Goal: Transaction & Acquisition: Purchase product/service

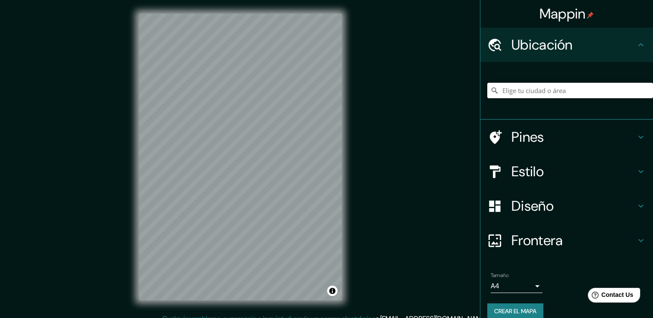
click at [542, 97] on input "Elige tu ciudad o área" at bounding box center [570, 91] width 166 height 16
click at [518, 88] on input "[GEOGRAPHIC_DATA], [GEOGRAPHIC_DATA], [GEOGRAPHIC_DATA]" at bounding box center [570, 91] width 166 height 16
click at [642, 92] on input "[GEOGRAPHIC_DATA], [GEOGRAPHIC_DATA], [GEOGRAPHIC_DATA]" at bounding box center [570, 91] width 166 height 16
type input "[GEOGRAPHIC_DATA], [GEOGRAPHIC_DATA], [GEOGRAPHIC_DATA]"
click at [643, 91] on icon "Claro" at bounding box center [645, 90] width 5 height 5
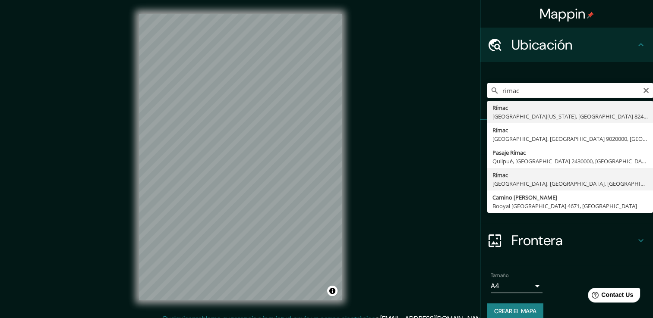
type input "Rímac, [GEOGRAPHIC_DATA], [GEOGRAPHIC_DATA], [GEOGRAPHIC_DATA]"
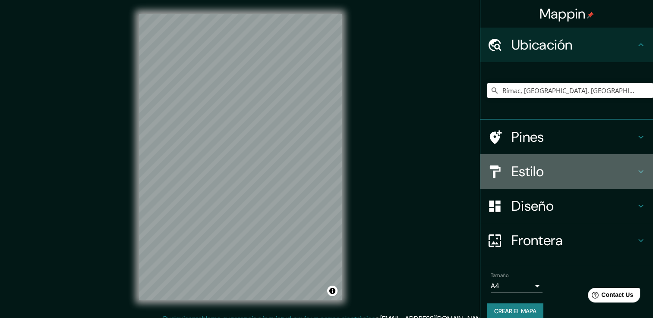
click at [537, 176] on h4 "Estilo" at bounding box center [573, 171] width 124 height 17
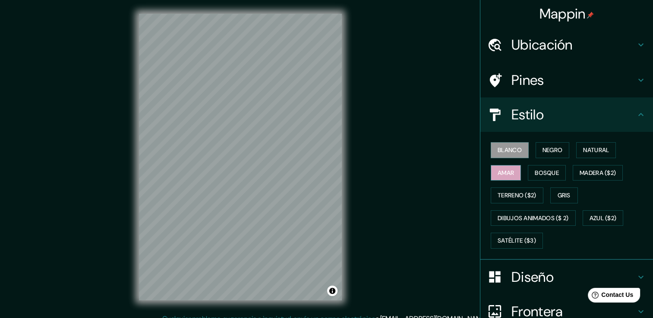
click at [508, 173] on font "Amar" at bounding box center [505, 173] width 16 height 11
click at [599, 172] on font "Madera ($2)" at bounding box center [597, 173] width 36 height 11
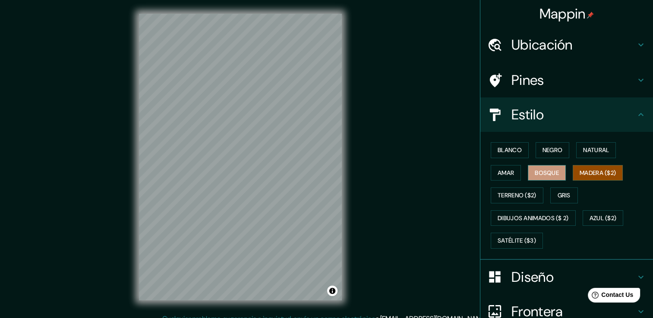
click at [548, 173] on font "Bosque" at bounding box center [546, 173] width 24 height 11
click at [509, 173] on button "Amar" at bounding box center [505, 173] width 30 height 16
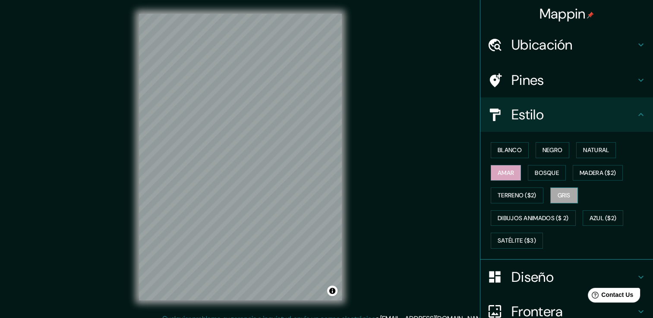
click at [564, 196] on font "Gris" at bounding box center [563, 195] width 13 height 11
click at [516, 195] on font "Terreno ($2)" at bounding box center [516, 195] width 39 height 11
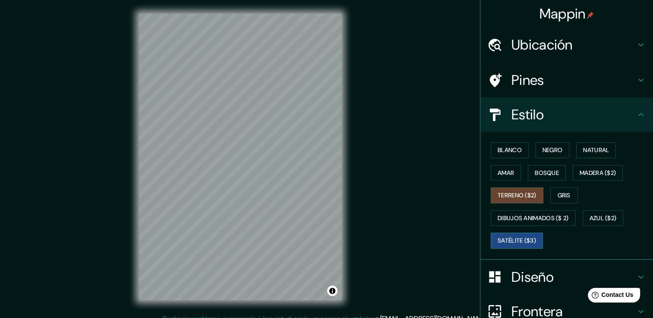
click at [522, 236] on font "Satélite ($3)" at bounding box center [516, 241] width 38 height 11
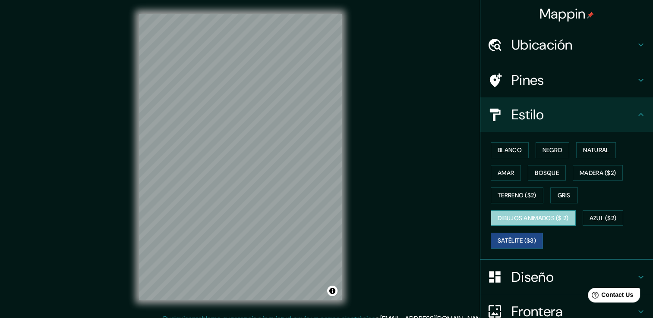
click at [521, 213] on font "Dibujos animados ($ 2)" at bounding box center [532, 218] width 71 height 11
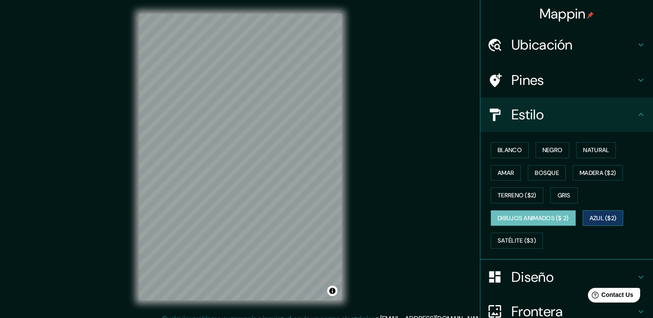
click at [602, 214] on font "Azul ($2)" at bounding box center [602, 218] width 27 height 11
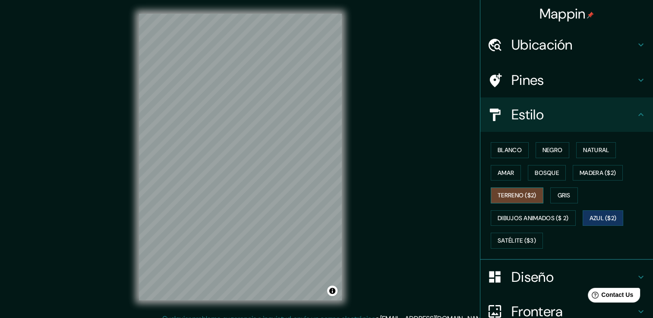
click at [515, 196] on font "Terreno ($2)" at bounding box center [516, 195] width 39 height 11
click at [500, 172] on font "Amar" at bounding box center [505, 173] width 16 height 11
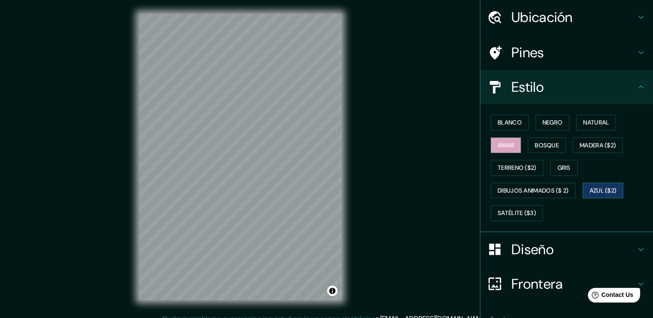
scroll to position [43, 0]
